Goal: Navigation & Orientation: Find specific page/section

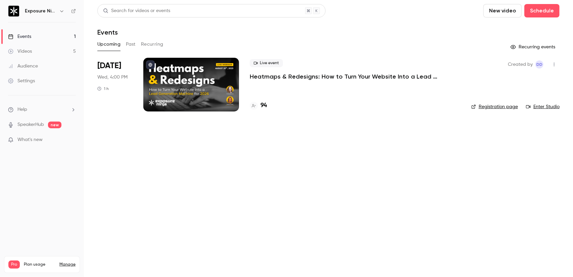
click at [235, 36] on div "Events" at bounding box center [328, 32] width 462 height 8
click at [60, 47] on link "Videos 5" at bounding box center [42, 51] width 84 height 15
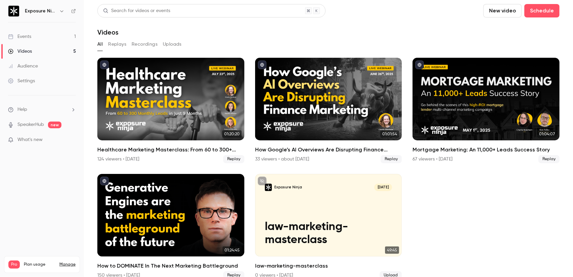
click at [118, 44] on button "Replays" at bounding box center [117, 44] width 18 height 11
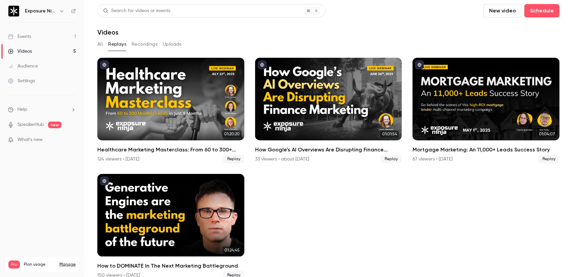
click at [142, 45] on button "Recordings" at bounding box center [145, 44] width 26 height 11
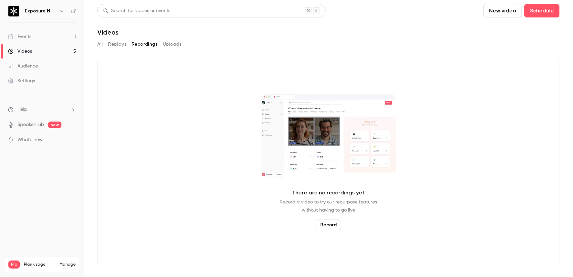
click at [59, 41] on link "Events 1" at bounding box center [42, 36] width 84 height 15
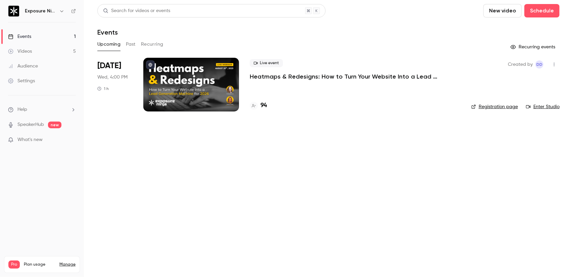
click at [133, 45] on button "Past" at bounding box center [131, 44] width 10 height 11
